Goal: Information Seeking & Learning: Check status

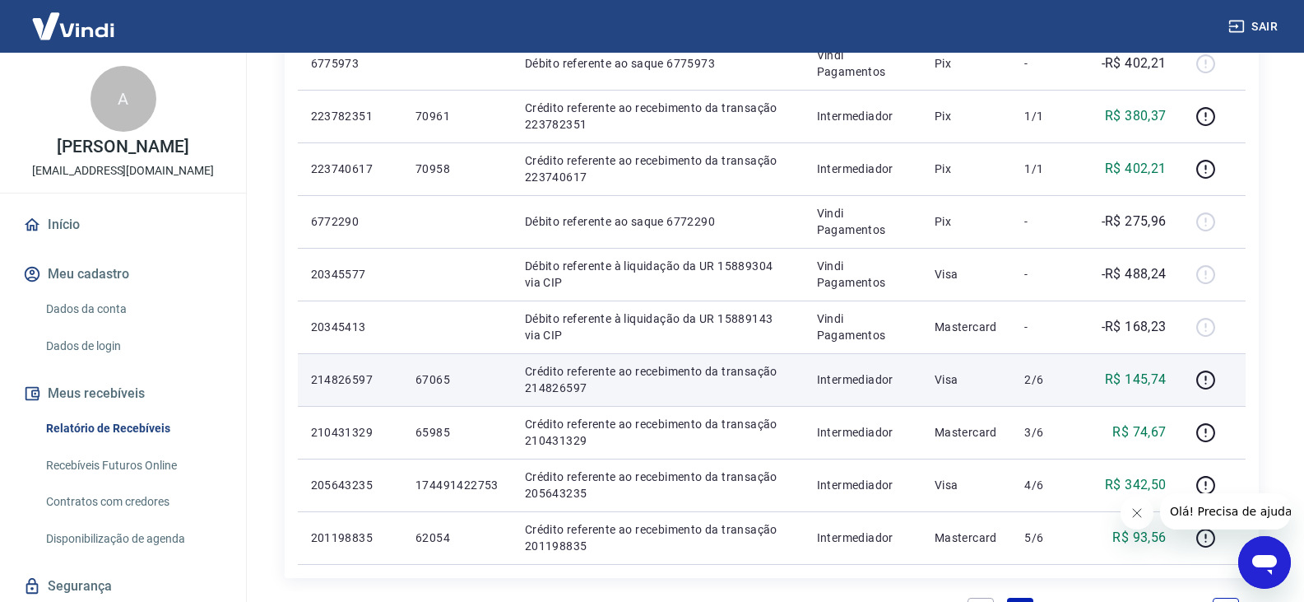
scroll to position [988, 0]
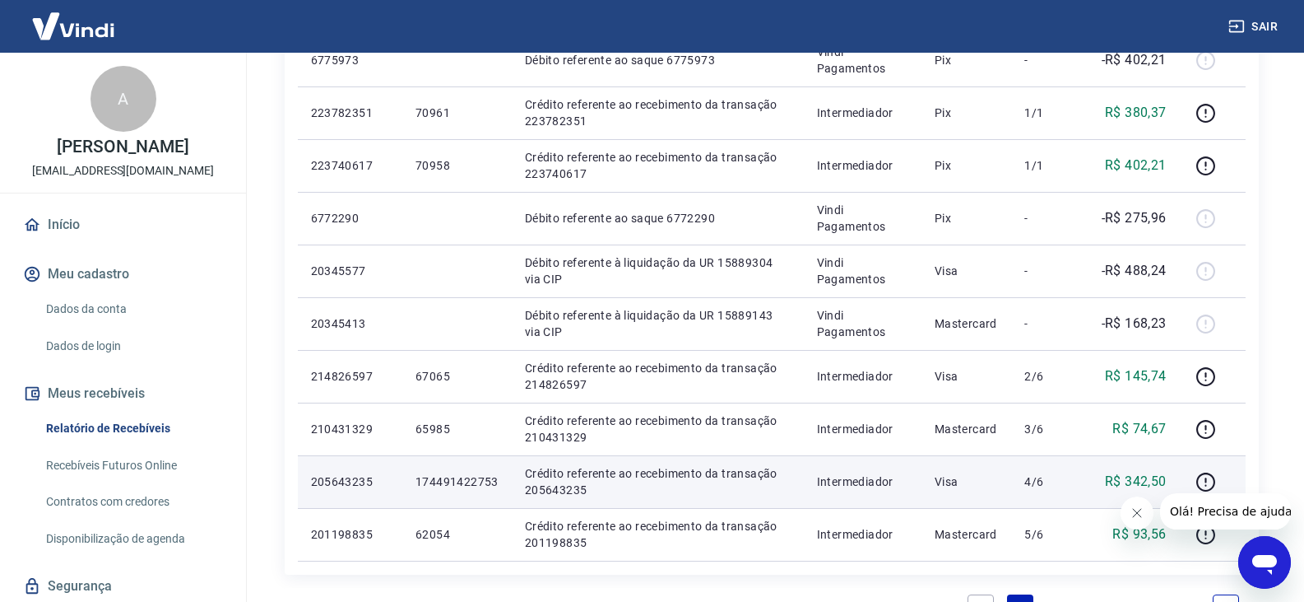
click at [342, 479] on p "205643235" at bounding box center [350, 481] width 78 height 16
copy p "205643235"
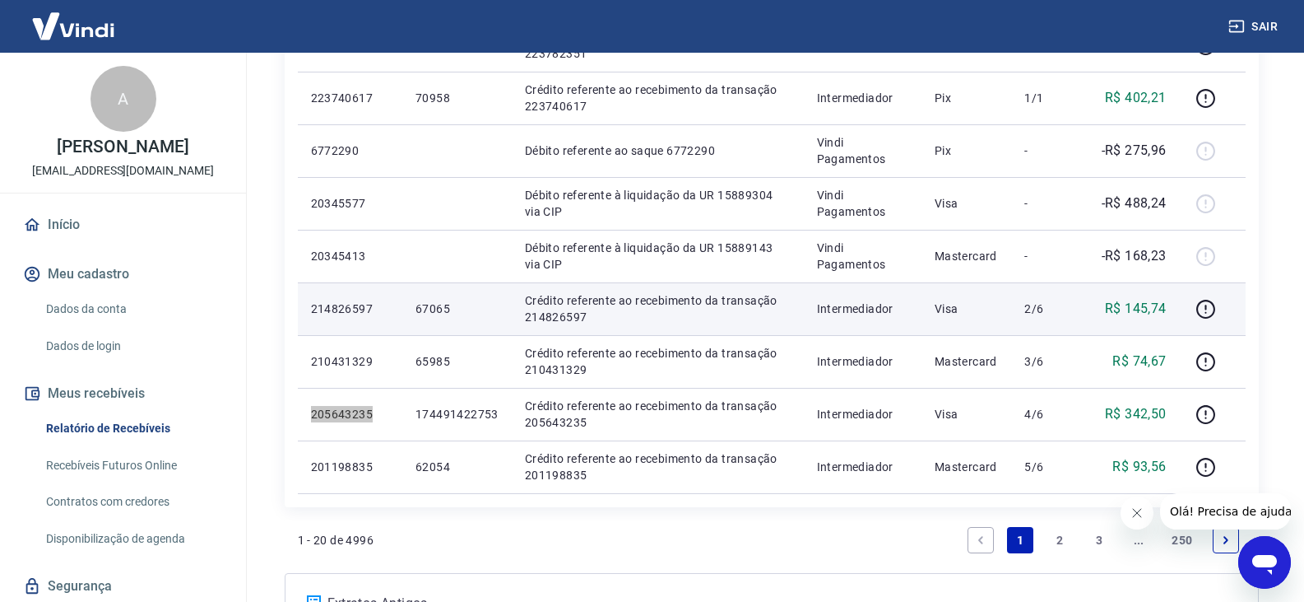
scroll to position [1070, 0]
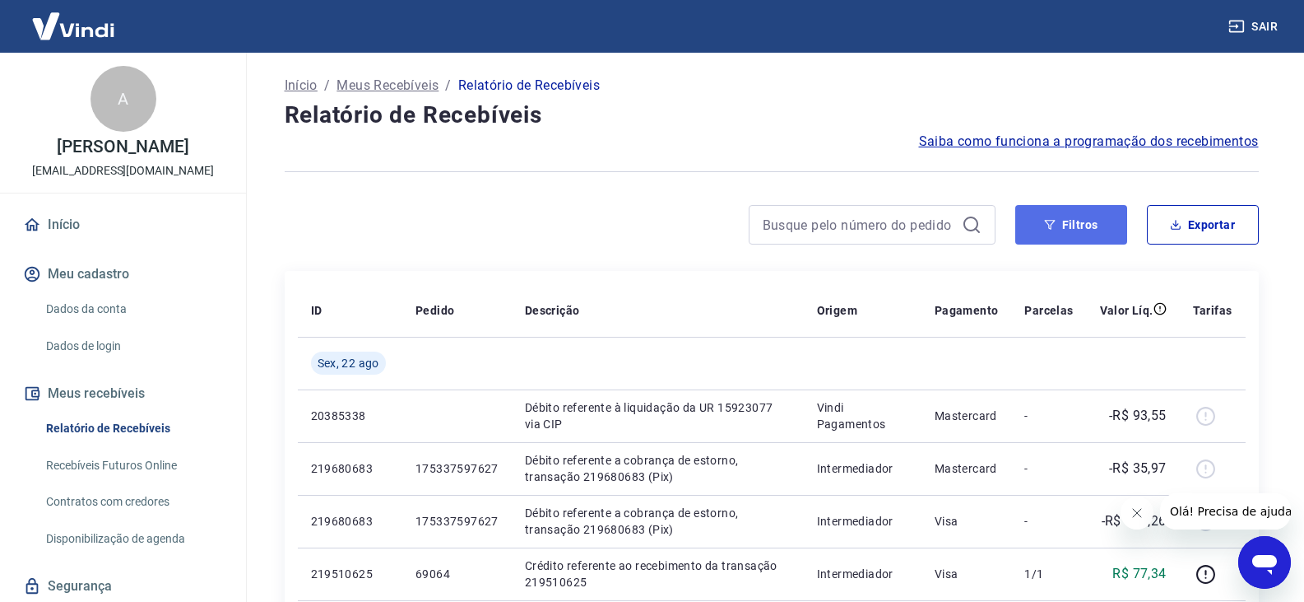
click at [1086, 230] on button "Filtros" at bounding box center [1072, 225] width 112 height 40
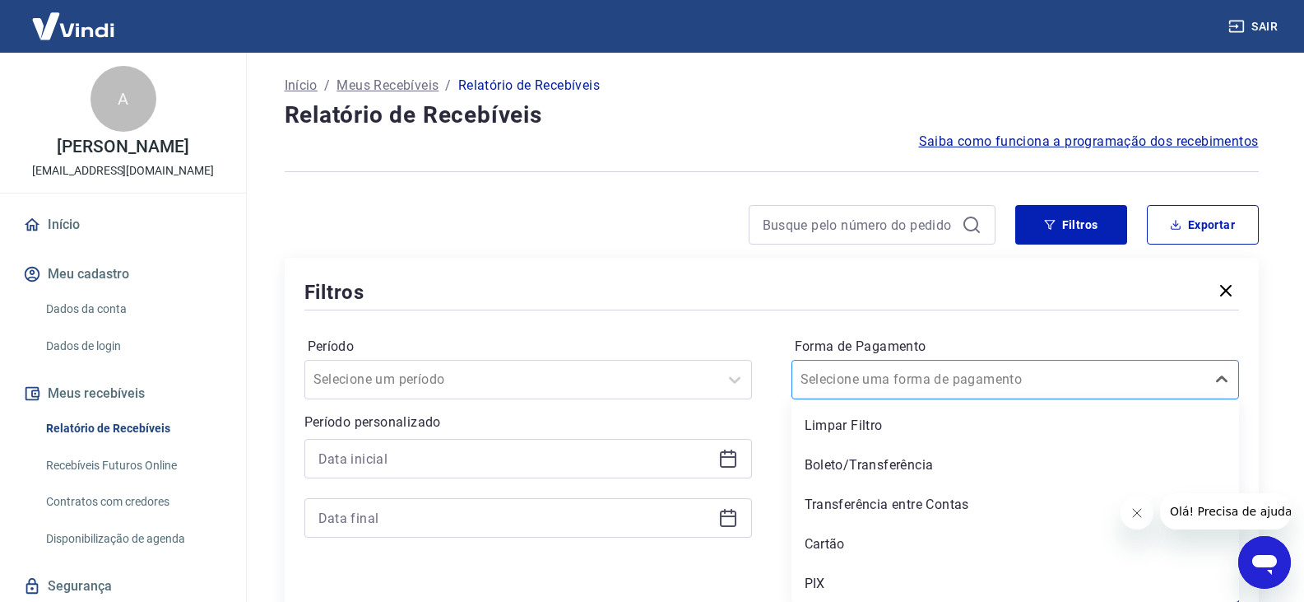
scroll to position [2, 0]
click at [1035, 386] on div at bounding box center [999, 377] width 397 height 23
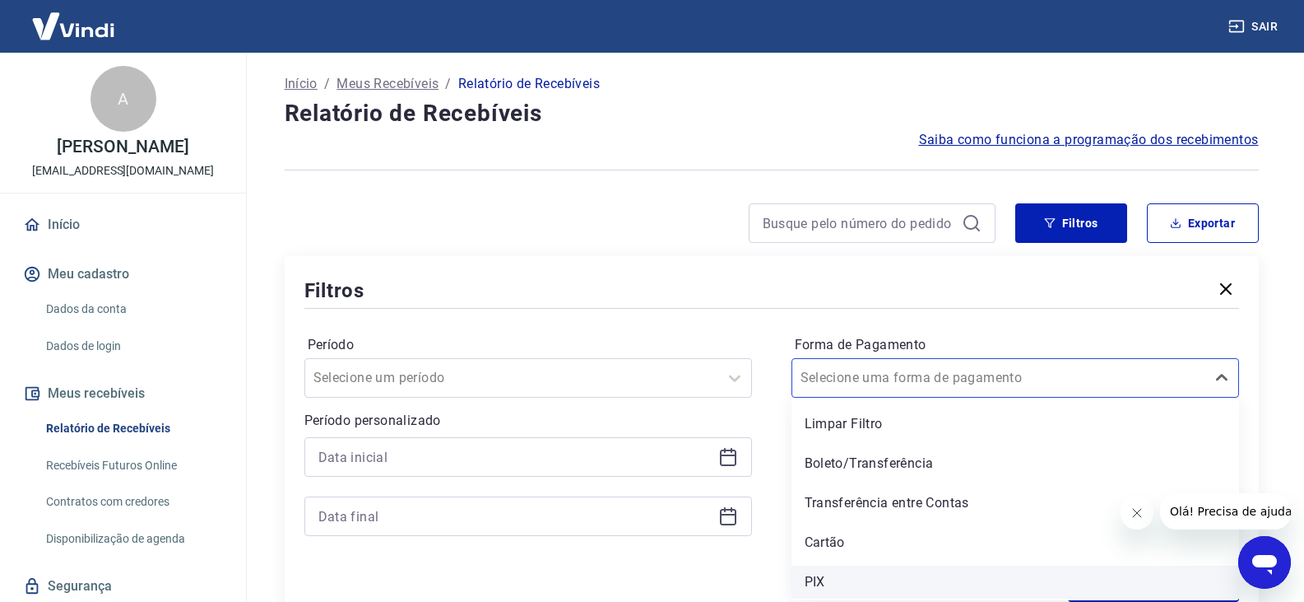
click at [907, 565] on div "PIX" at bounding box center [1016, 581] width 448 height 33
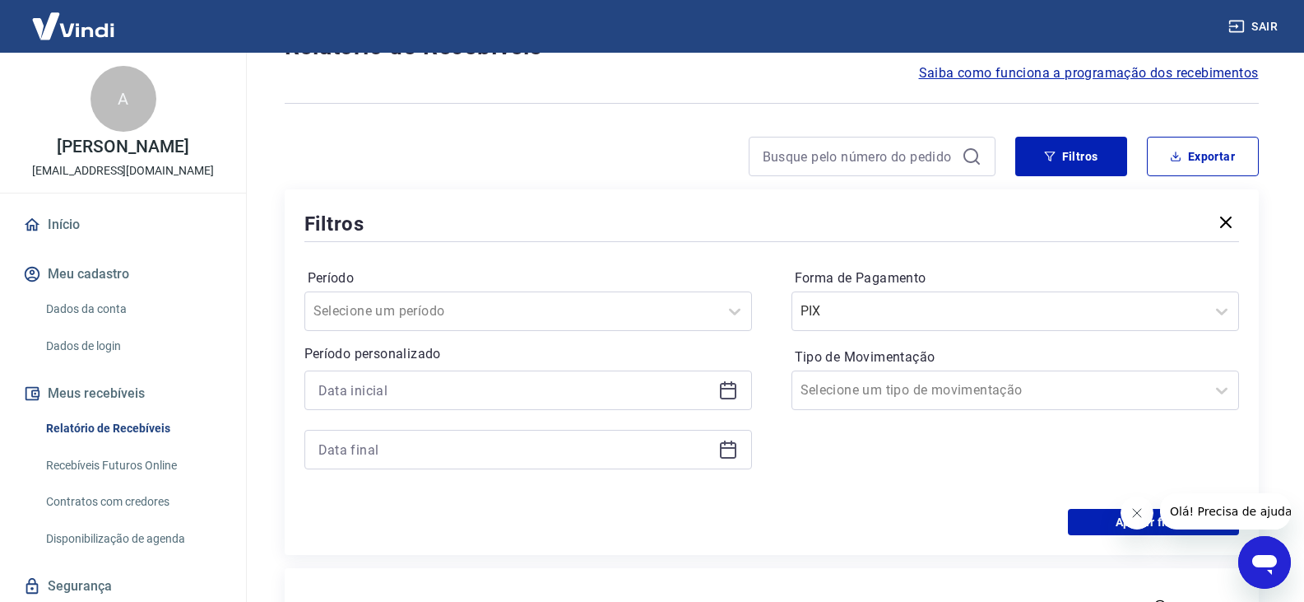
scroll to position [249, 0]
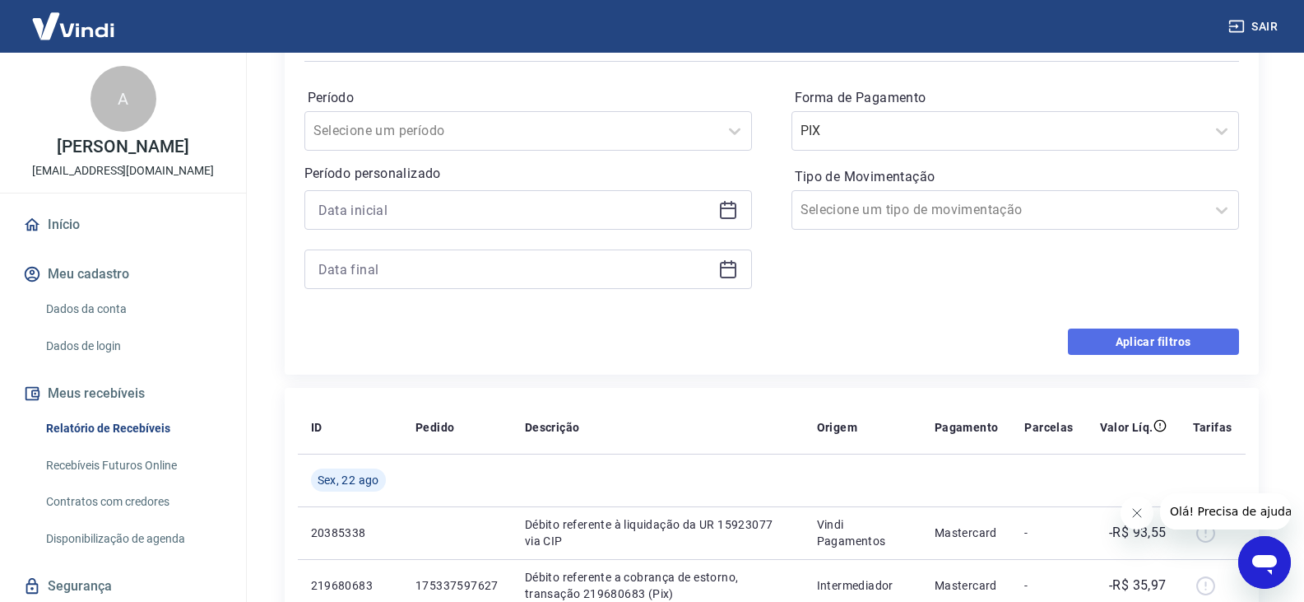
click at [1174, 340] on button "Aplicar filtros" at bounding box center [1153, 341] width 171 height 26
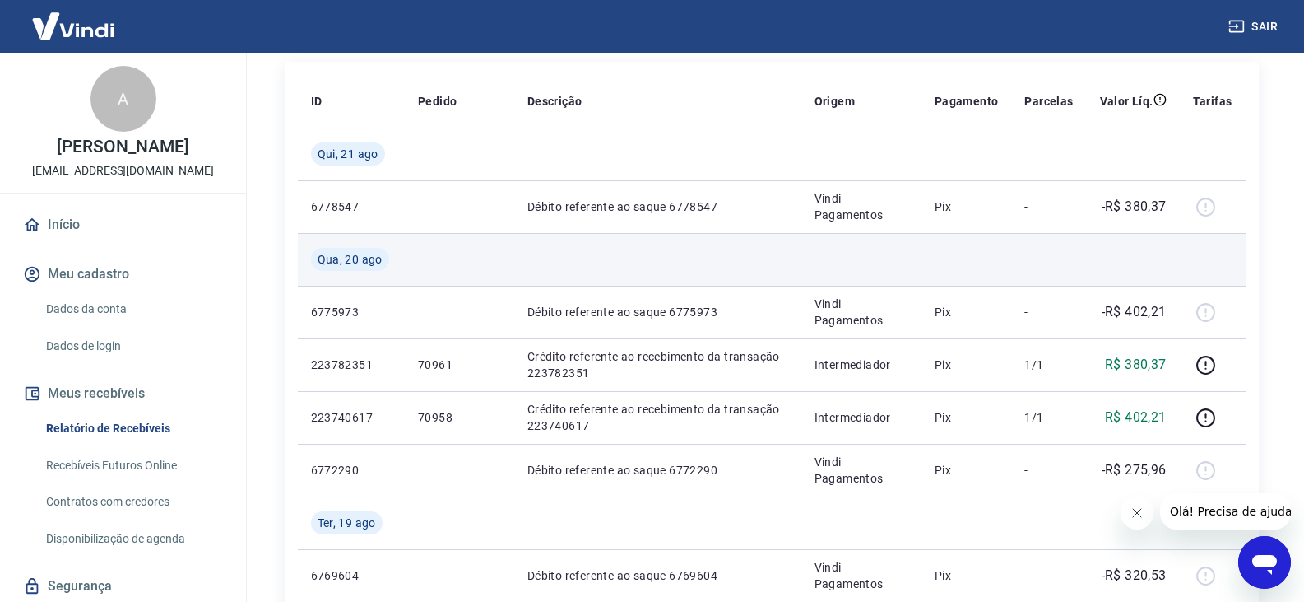
scroll to position [247, 0]
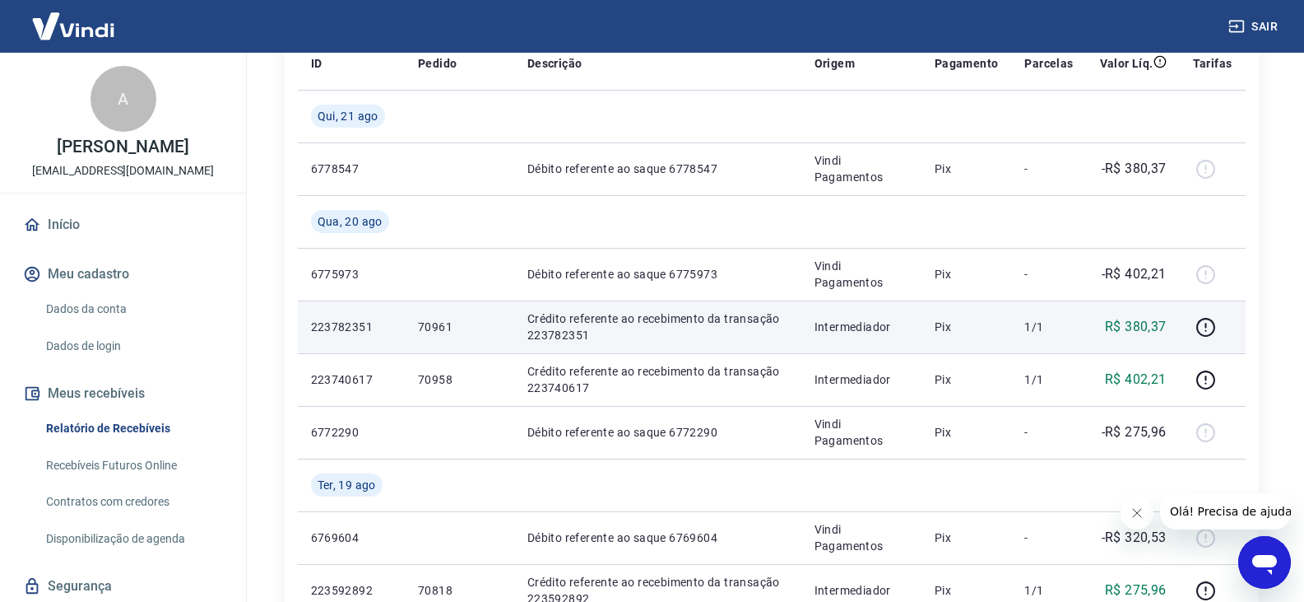
click at [364, 328] on p "223782351" at bounding box center [351, 327] width 81 height 16
copy p "223782351"
